Goal: Find specific page/section: Find specific page/section

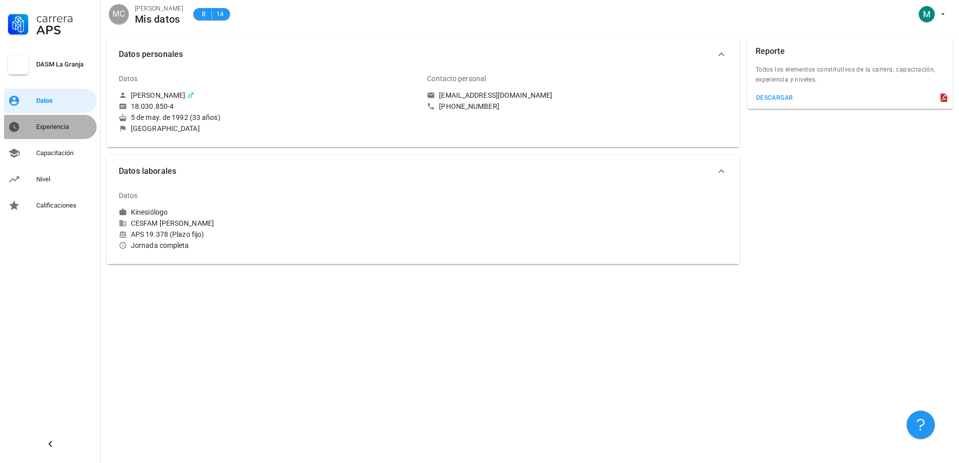
click at [56, 131] on div "Experiencia" at bounding box center [64, 127] width 56 height 16
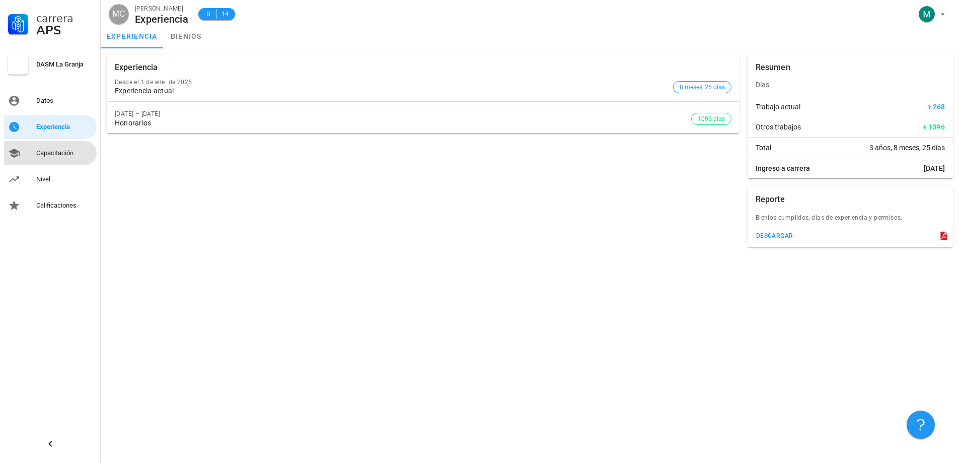
click at [57, 159] on div "Capacitación" at bounding box center [64, 153] width 56 height 16
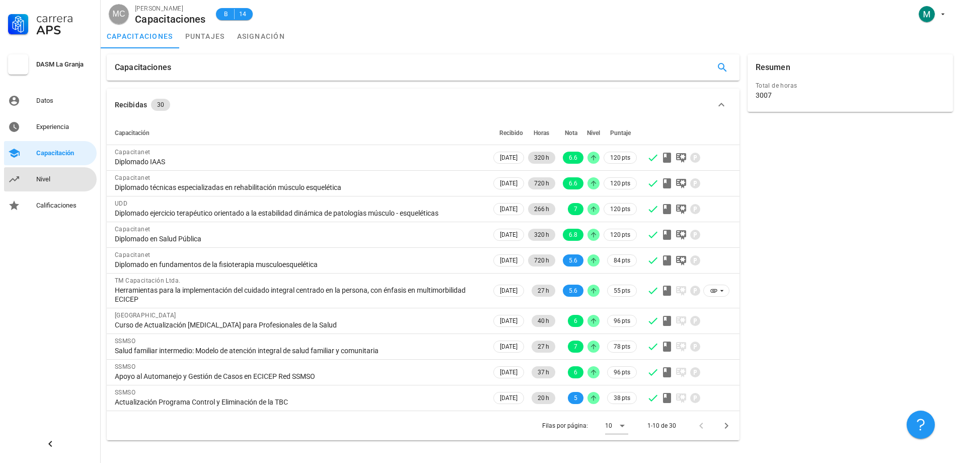
click at [59, 176] on div "Nivel" at bounding box center [64, 179] width 56 height 8
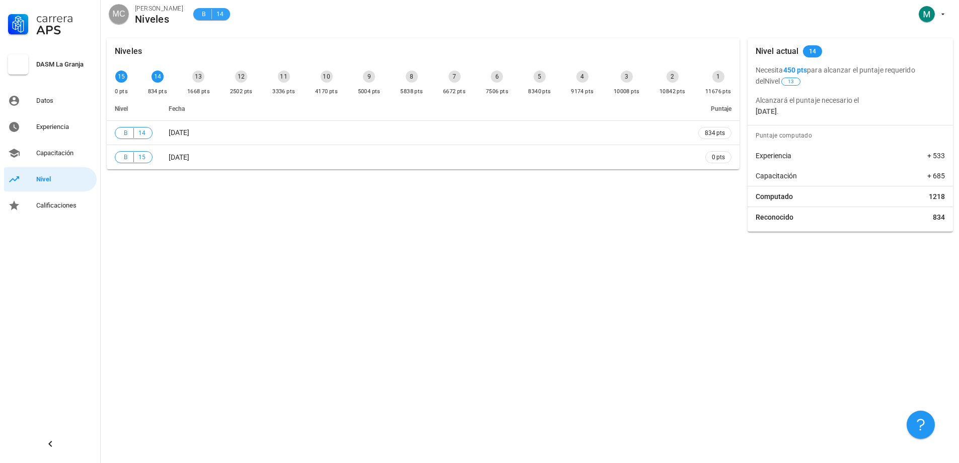
click at [222, 10] on span "14" at bounding box center [220, 14] width 8 height 10
click at [67, 210] on div "Calificaciones" at bounding box center [64, 205] width 56 height 16
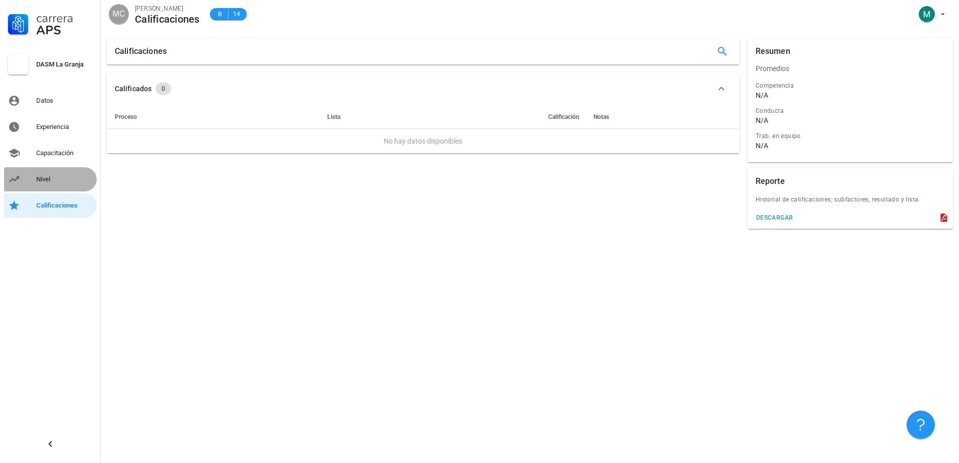
click at [65, 180] on div "Nivel" at bounding box center [64, 179] width 56 height 8
